Goal: Task Accomplishment & Management: Complete application form

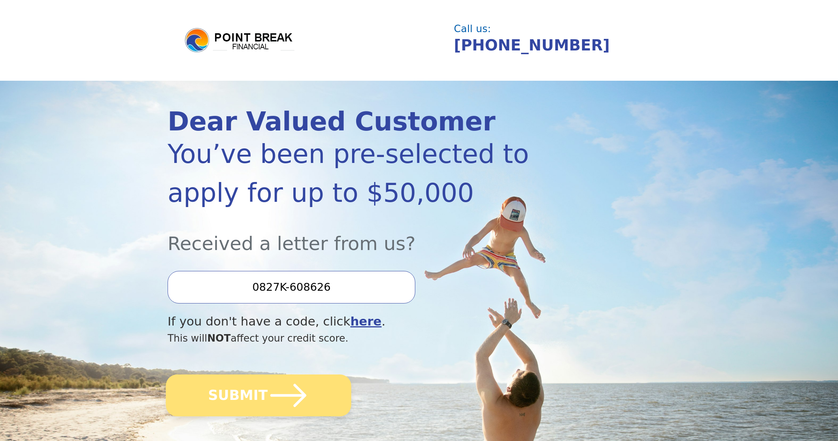
click at [317, 388] on button "SUBMIT" at bounding box center [259, 396] width 186 height 42
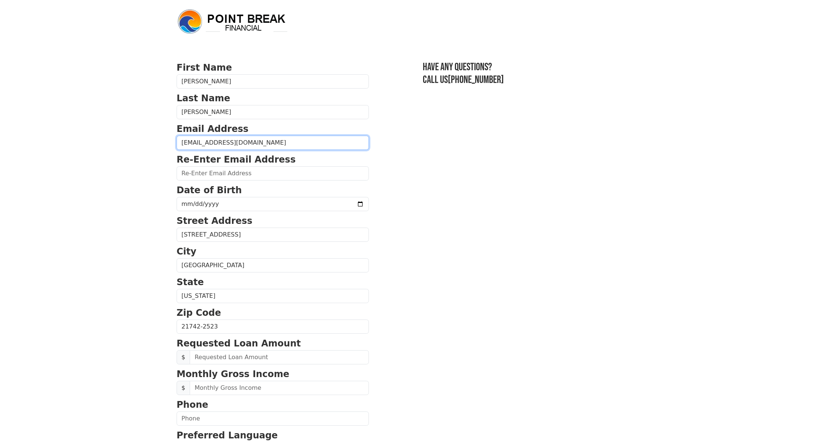
type input "[EMAIL_ADDRESS][DOMAIN_NAME]"
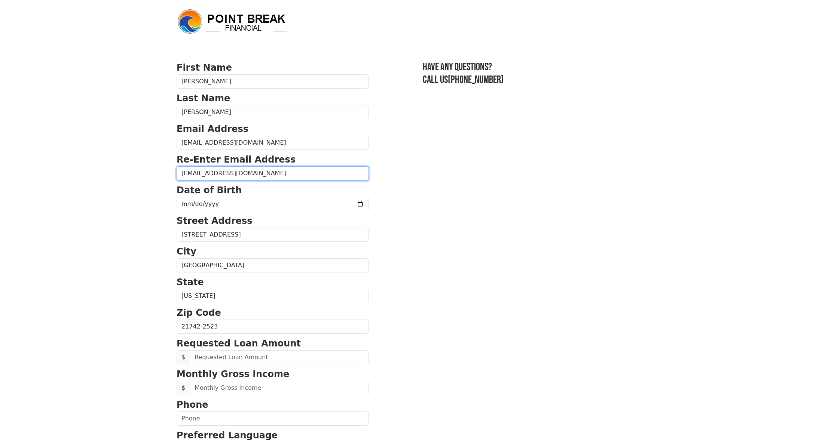
type input "[EMAIL_ADDRESS][DOMAIN_NAME]"
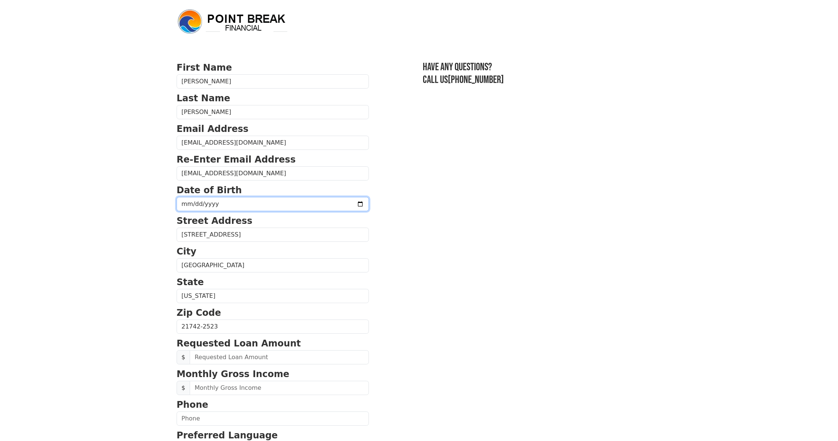
type input "[DATE]"
click at [294, 355] on input "text" at bounding box center [279, 358] width 179 height 14
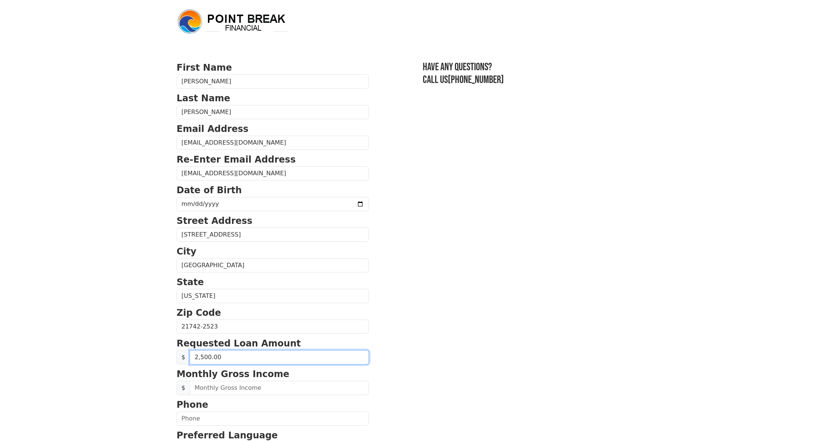
type input "25,000.00"
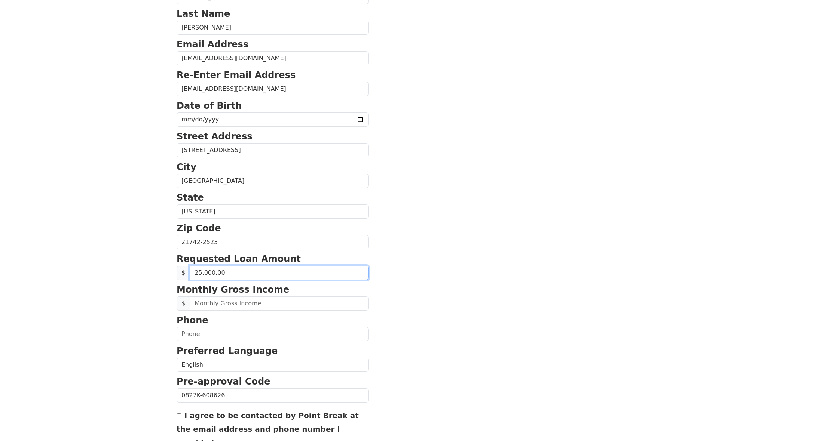
scroll to position [85, 0]
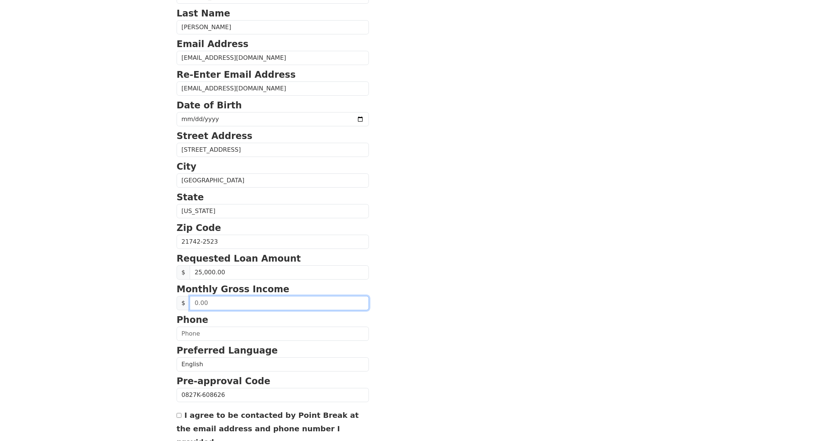
click at [335, 306] on input "text" at bounding box center [279, 303] width 179 height 14
type input "7,600.00"
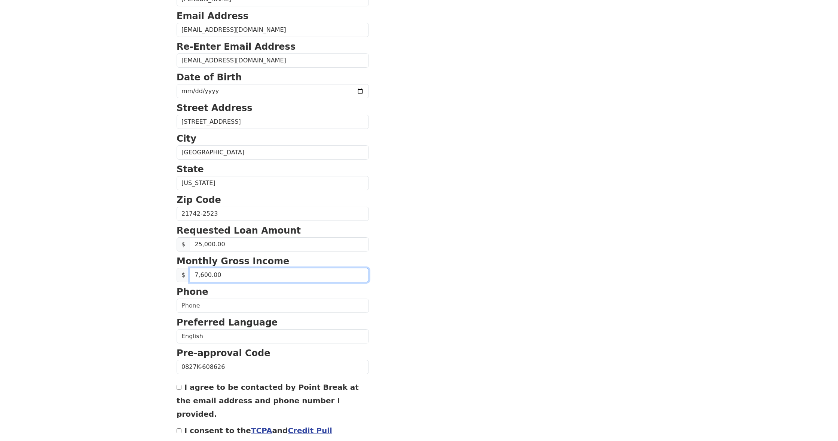
scroll to position [125, 0]
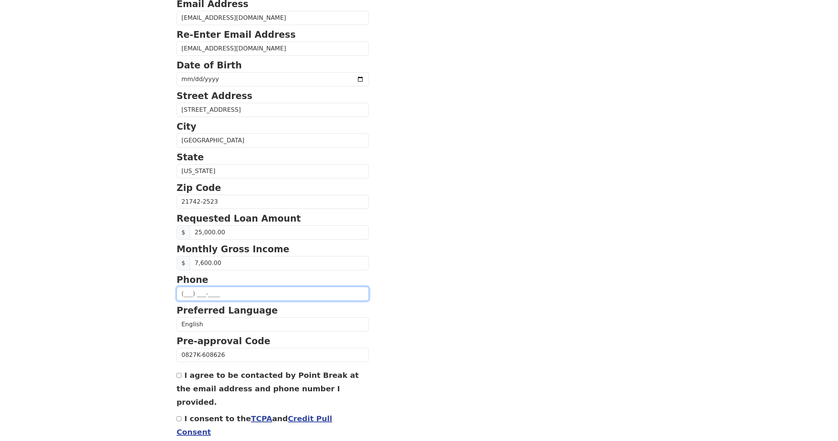
click at [192, 296] on input "text" at bounding box center [273, 294] width 192 height 14
type input "[PHONE_NUMBER]"
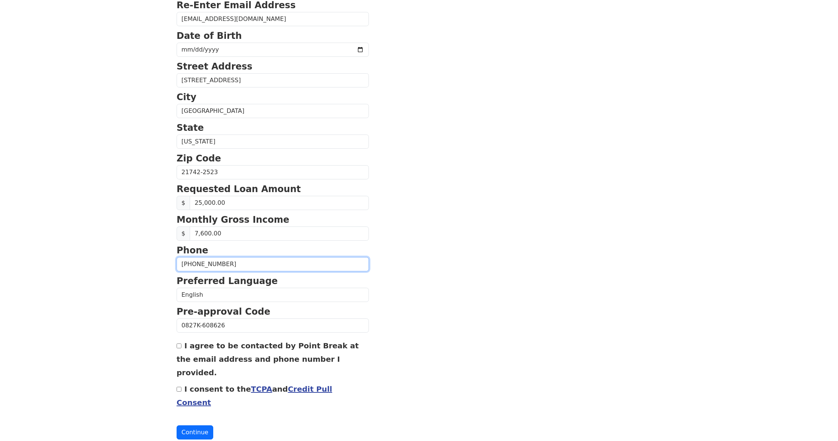
scroll to position [154, 0]
click at [180, 348] on input "I agree to be contacted by Point Break at the email address and phone number I …" at bounding box center [179, 347] width 5 height 5
checkbox input "true"
click at [178, 388] on input "I consent to the TCPA and Credit Pull Consent" at bounding box center [179, 390] width 5 height 5
checkbox input "true"
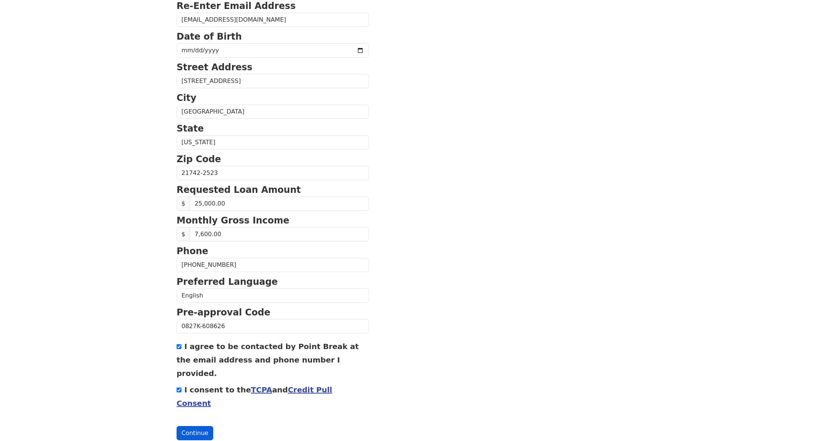
click at [202, 426] on button "Continue" at bounding box center [195, 433] width 37 height 14
